Goal: Task Accomplishment & Management: Manage account settings

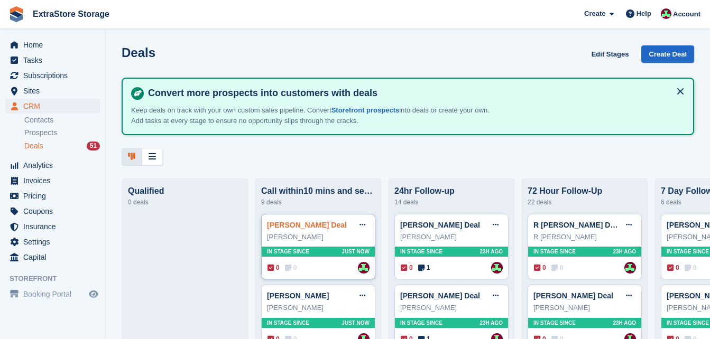
click at [293, 229] on link "[PERSON_NAME] Deal" at bounding box center [307, 225] width 80 height 8
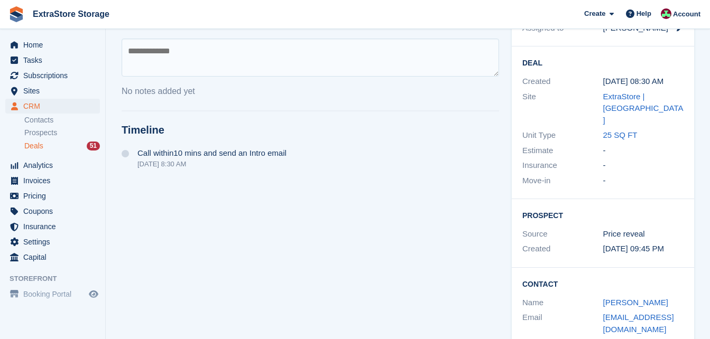
scroll to position [181, 0]
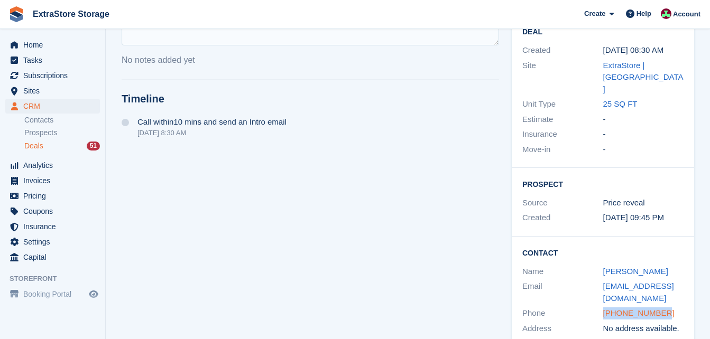
drag, startPoint x: 664, startPoint y: 291, endPoint x: 603, endPoint y: 289, distance: 60.8
click at [603, 308] on div "[PHONE_NUMBER]" at bounding box center [643, 314] width 81 height 12
copy link "[PHONE_NUMBER]"
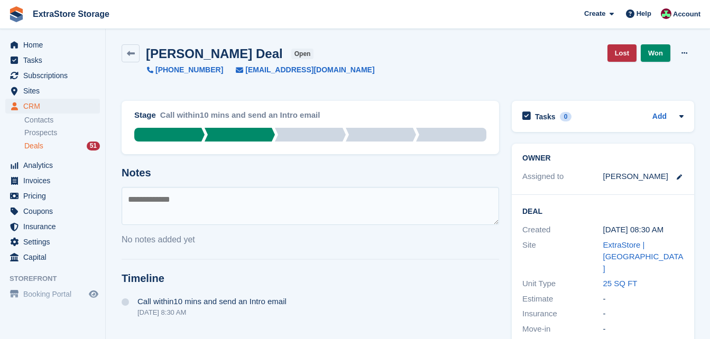
scroll to position [0, 0]
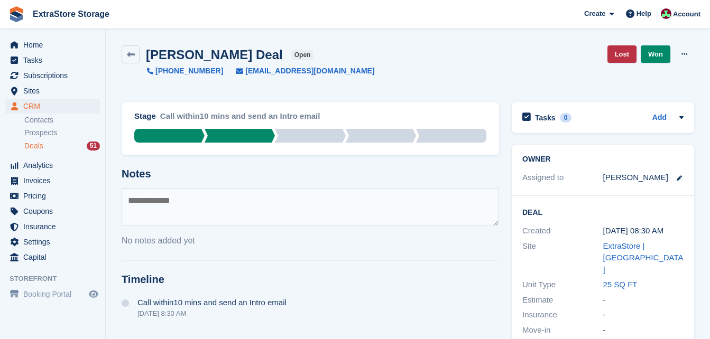
click at [187, 199] on textarea at bounding box center [310, 207] width 377 height 38
type textarea "*********"
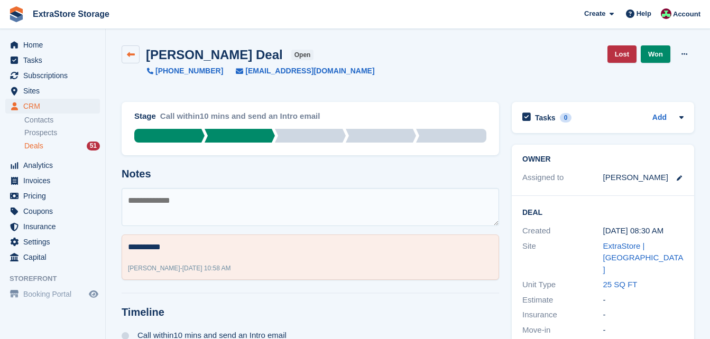
click at [129, 53] on icon at bounding box center [131, 55] width 8 height 8
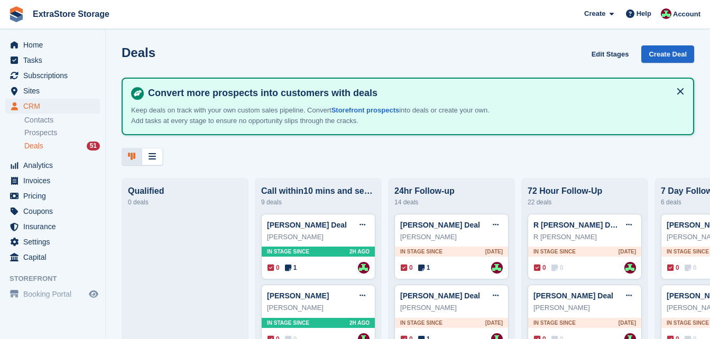
scroll to position [106, 0]
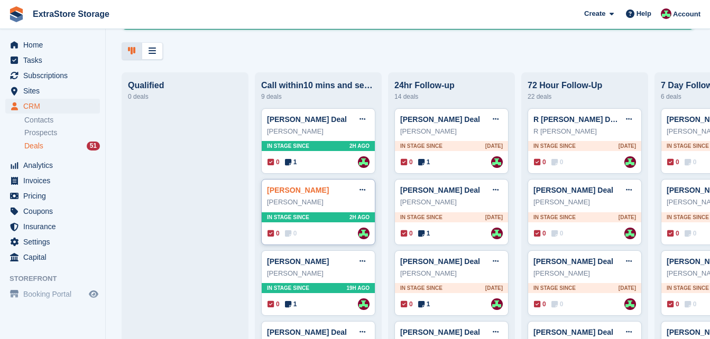
click at [287, 194] on link "[PERSON_NAME]" at bounding box center [298, 190] width 62 height 8
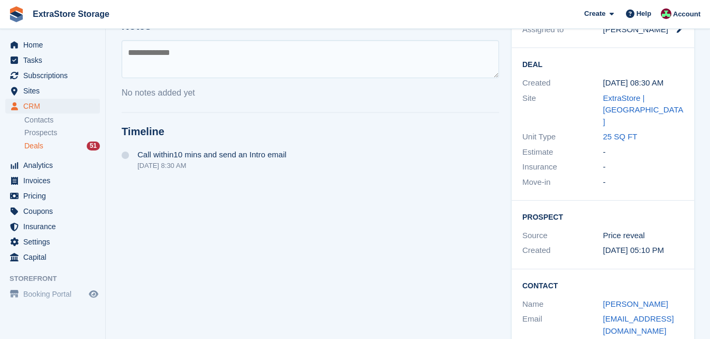
scroll to position [181, 0]
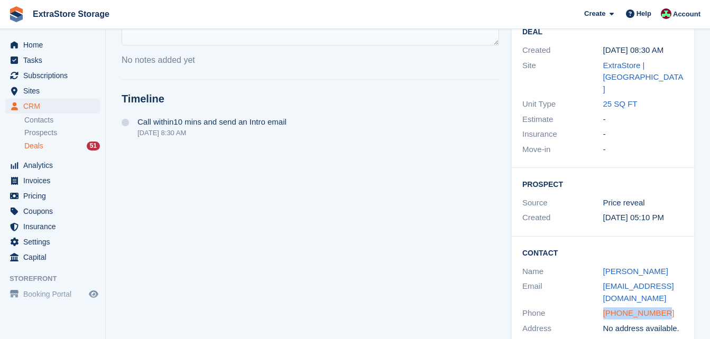
drag, startPoint x: 672, startPoint y: 286, endPoint x: 604, endPoint y: 287, distance: 67.7
click at [604, 308] on div "[PHONE_NUMBER]" at bounding box center [643, 314] width 81 height 12
copy link "[PHONE_NUMBER]"
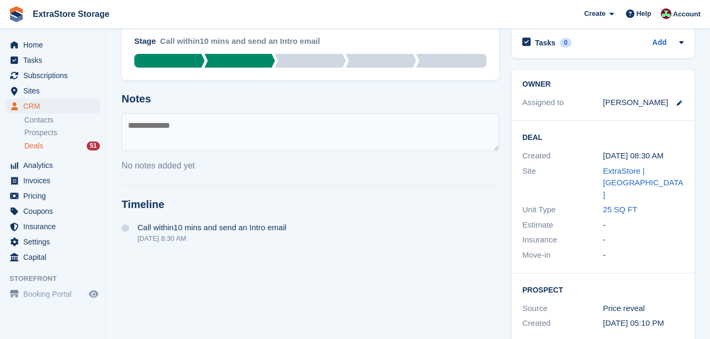
click at [193, 126] on textarea at bounding box center [310, 132] width 377 height 38
type textarea "*********"
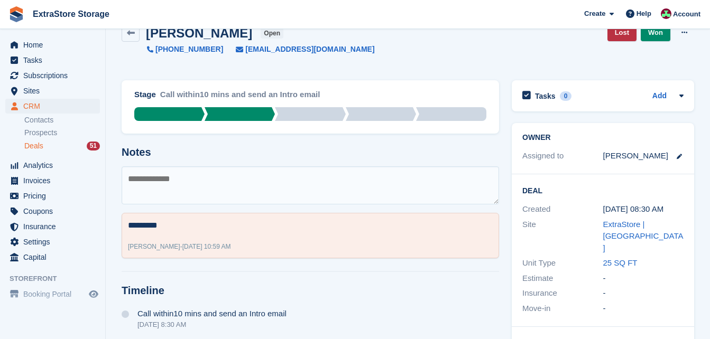
scroll to position [0, 0]
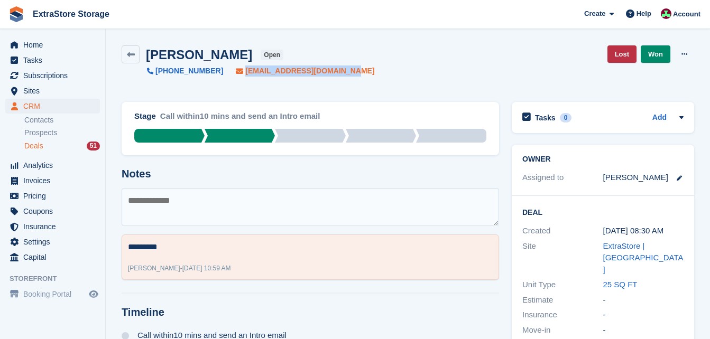
drag, startPoint x: 347, startPoint y: 67, endPoint x: 233, endPoint y: 70, distance: 114.2
click at [233, 70] on div "[PERSON_NAME] Deal open [PHONE_NUMBER] [EMAIL_ADDRESS][DOMAIN_NAME] Lost Won Ed…" at bounding box center [408, 60] width 572 height 31
copy span "[EMAIL_ADDRESS][DOMAIN_NAME]"
click at [123, 57] on link at bounding box center [131, 54] width 18 height 18
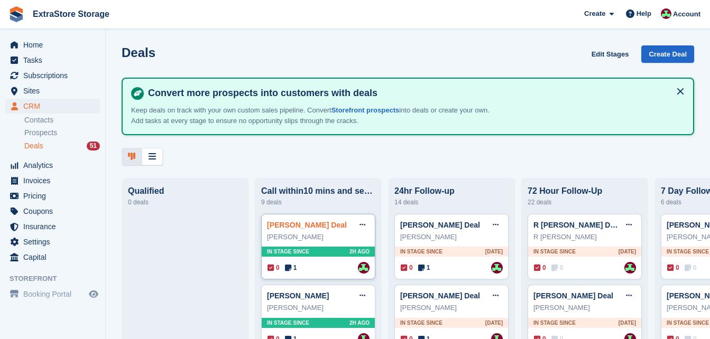
click at [292, 229] on link "[PERSON_NAME] Deal" at bounding box center [307, 225] width 80 height 8
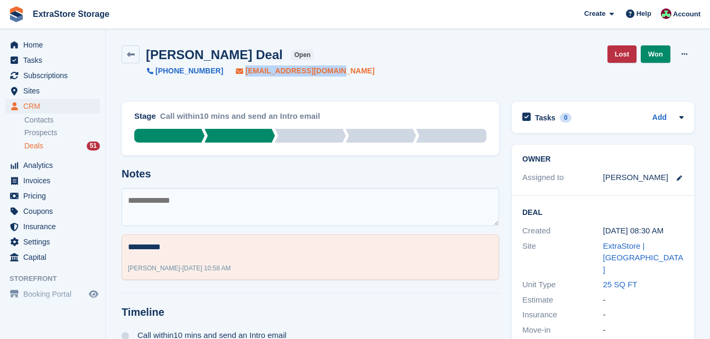
drag, startPoint x: 344, startPoint y: 75, endPoint x: 233, endPoint y: 73, distance: 111.0
click at [233, 73] on div "[PERSON_NAME] Deal open [PHONE_NUMBER] [EMAIL_ADDRESS][DOMAIN_NAME] Lost Won Ed…" at bounding box center [408, 60] width 572 height 31
copy span "[EMAIL_ADDRESS][DOMAIN_NAME]"
